Goal: Information Seeking & Learning: Find specific fact

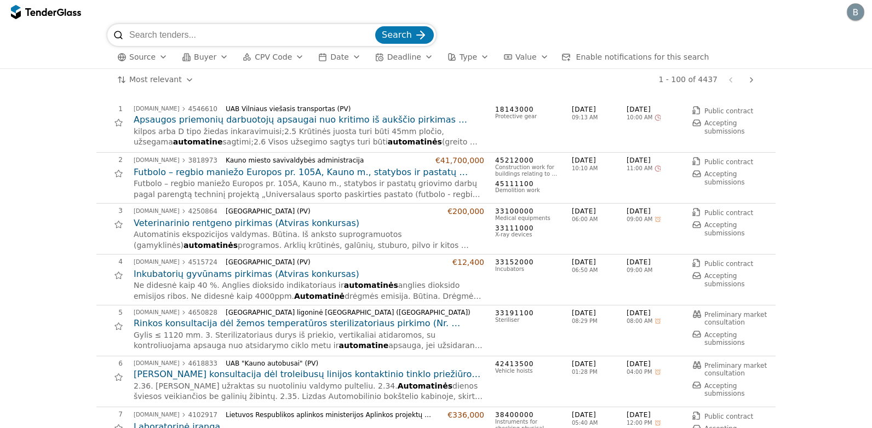
scroll to position [1807, 0]
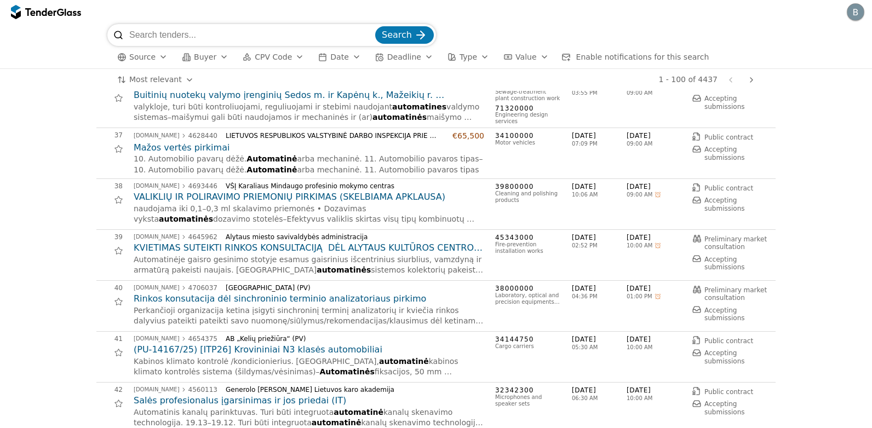
click at [291, 58] on div "button" at bounding box center [299, 57] width 31 height 28
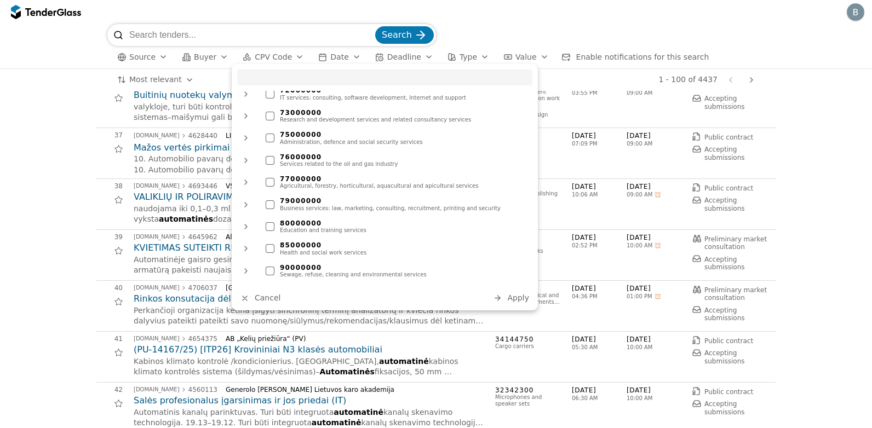
scroll to position [784, 0]
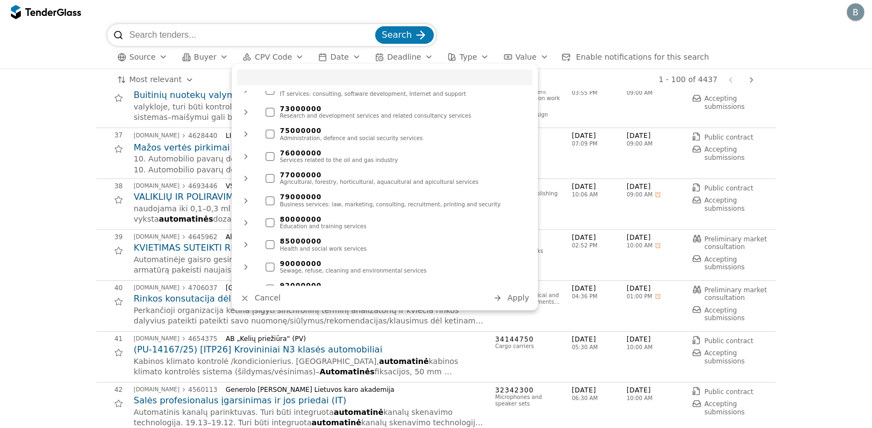
click at [271, 197] on div at bounding box center [270, 201] width 9 height 9
click at [520, 297] on span "Apply" at bounding box center [518, 298] width 22 height 9
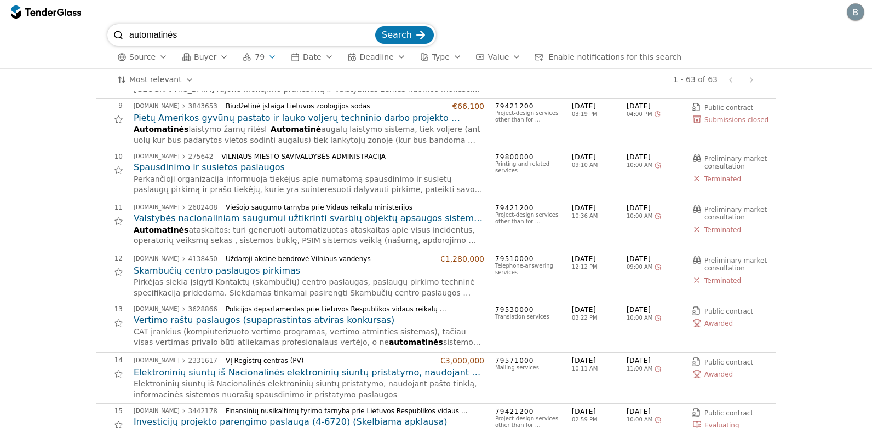
scroll to position [274, 0]
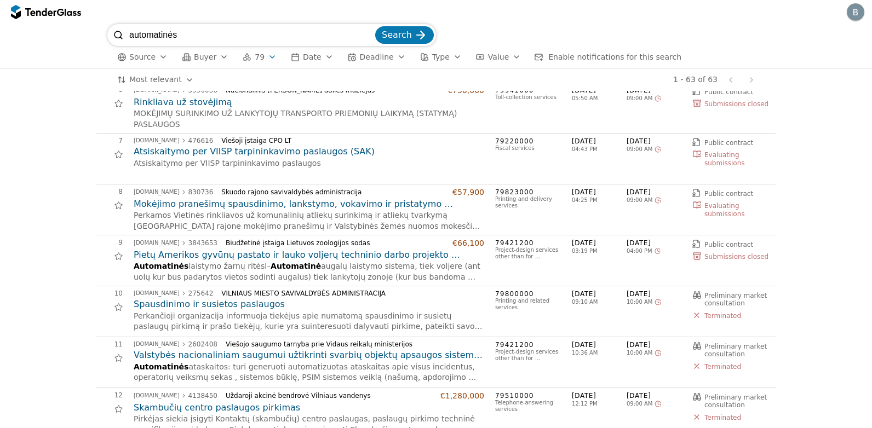
drag, startPoint x: 365, startPoint y: 64, endPoint x: 442, endPoint y: 97, distance: 83.9
click at [403, 85] on div "automatinės Search Source Buyer 79 Date Deadline Type Value Enable notification…" at bounding box center [436, 226] width 872 height 404
click at [256, 34] on input "automatinės" at bounding box center [251, 35] width 244 height 22
drag, startPoint x: -1, startPoint y: 63, endPoint x: 145, endPoint y: 48, distance: 145.9
click at [1, 64] on div "automatinės Search Source Buyer 79 Date Deadline Type Value Enable notification…" at bounding box center [436, 46] width 872 height 45
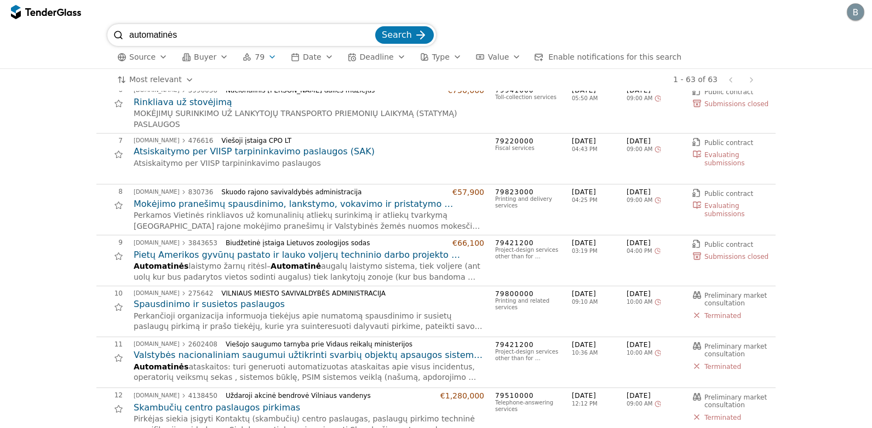
click at [48, 18] on div at bounding box center [46, 12] width 70 height 18
click at [49, 9] on div at bounding box center [40, 11] width 31 height 7
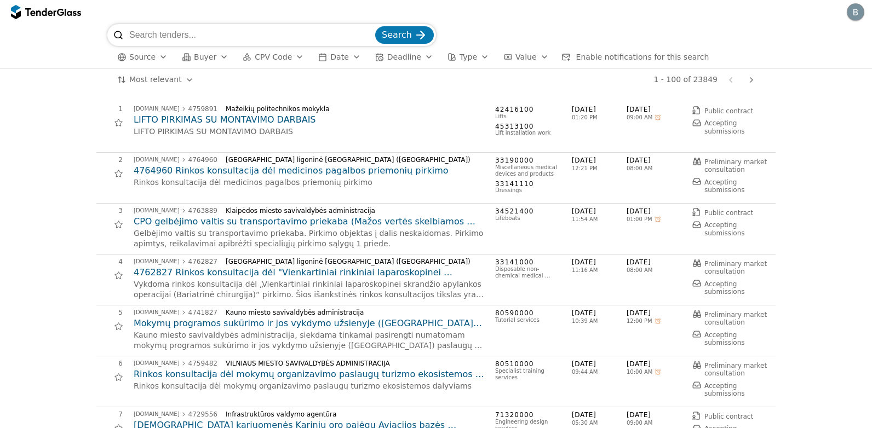
click at [286, 56] on div "button" at bounding box center [299, 57] width 31 height 28
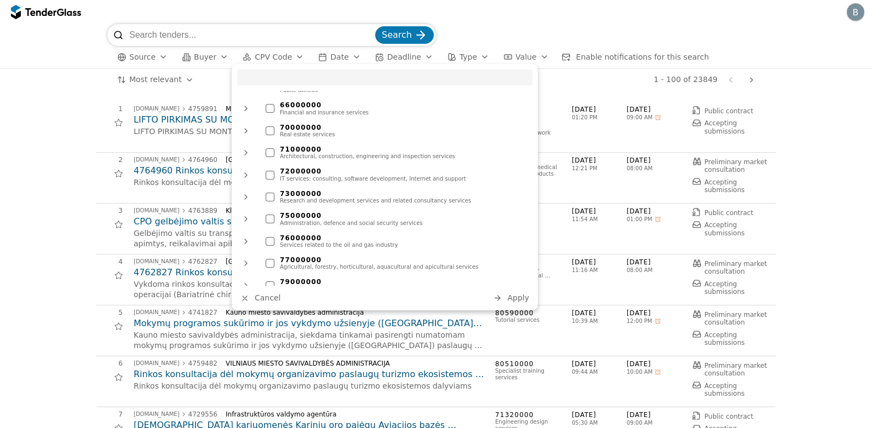
scroll to position [712, 0]
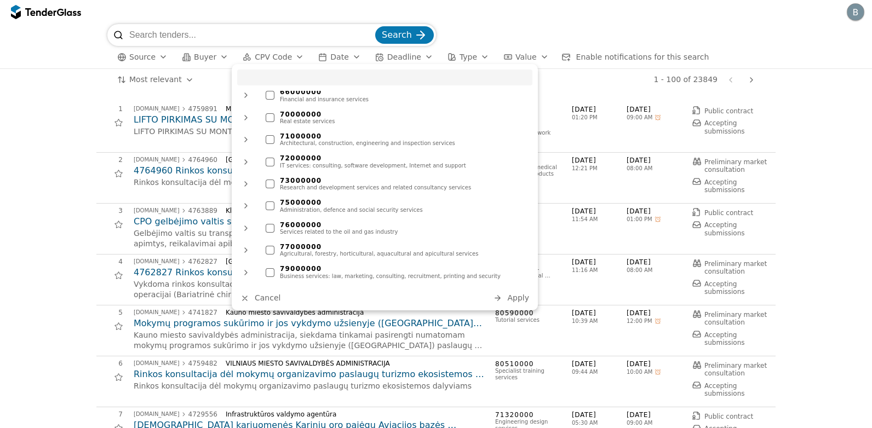
click at [296, 265] on div "79000000" at bounding box center [403, 269] width 247 height 8
click at [271, 268] on div at bounding box center [270, 272] width 9 height 9
click at [516, 300] on span "Apply" at bounding box center [518, 298] width 22 height 9
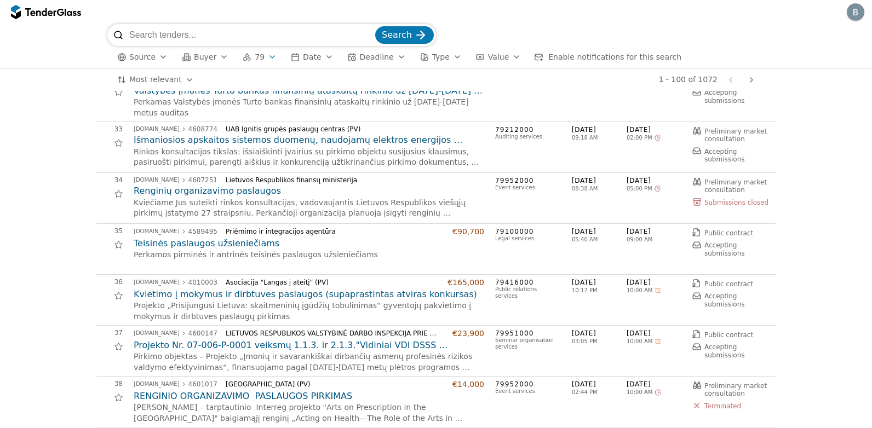
scroll to position [1643, 0]
